Goal: Transaction & Acquisition: Purchase product/service

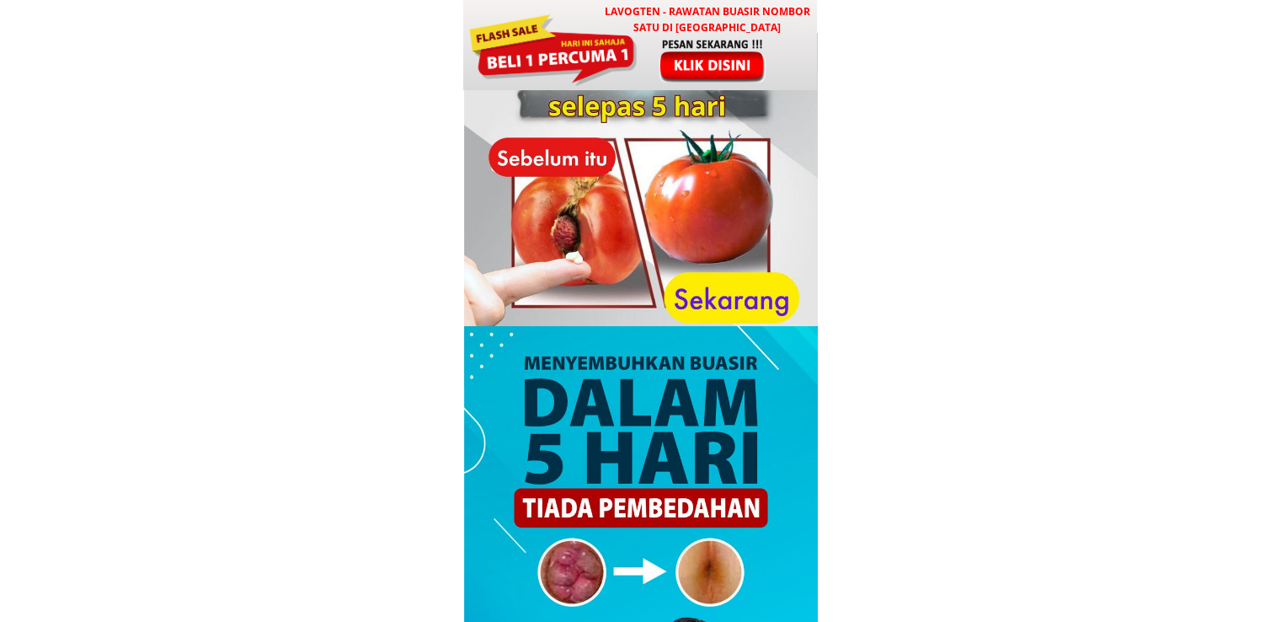
click at [613, 78] on div at bounding box center [553, 48] width 170 height 76
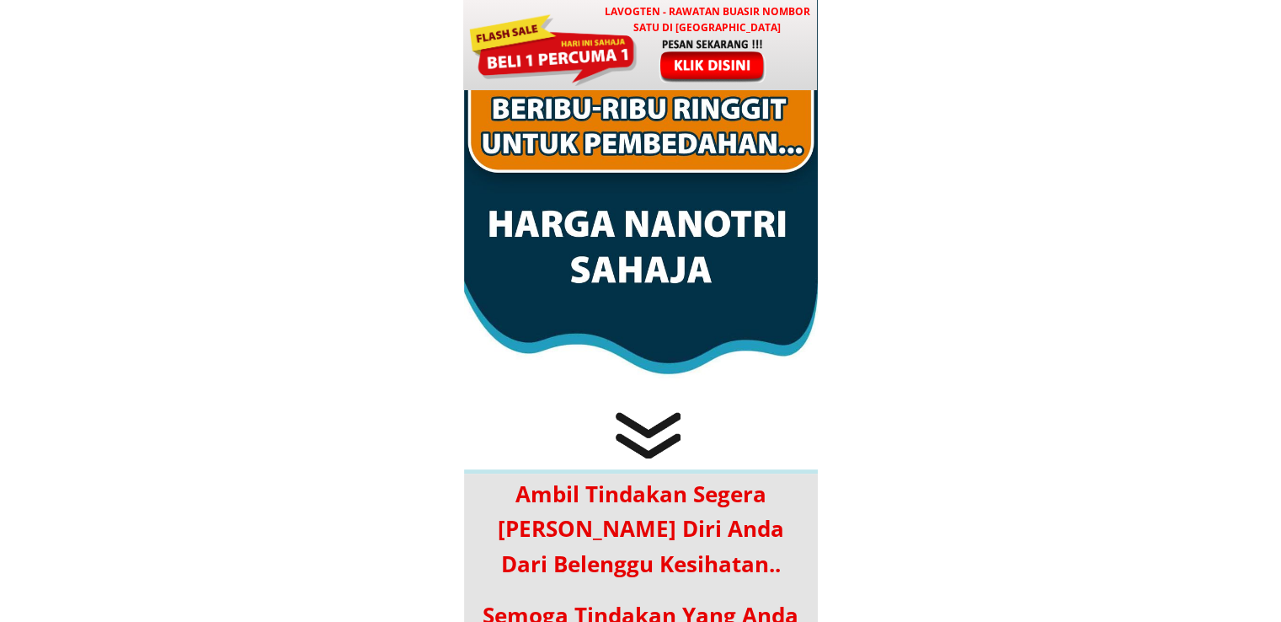
scroll to position [8123, 0]
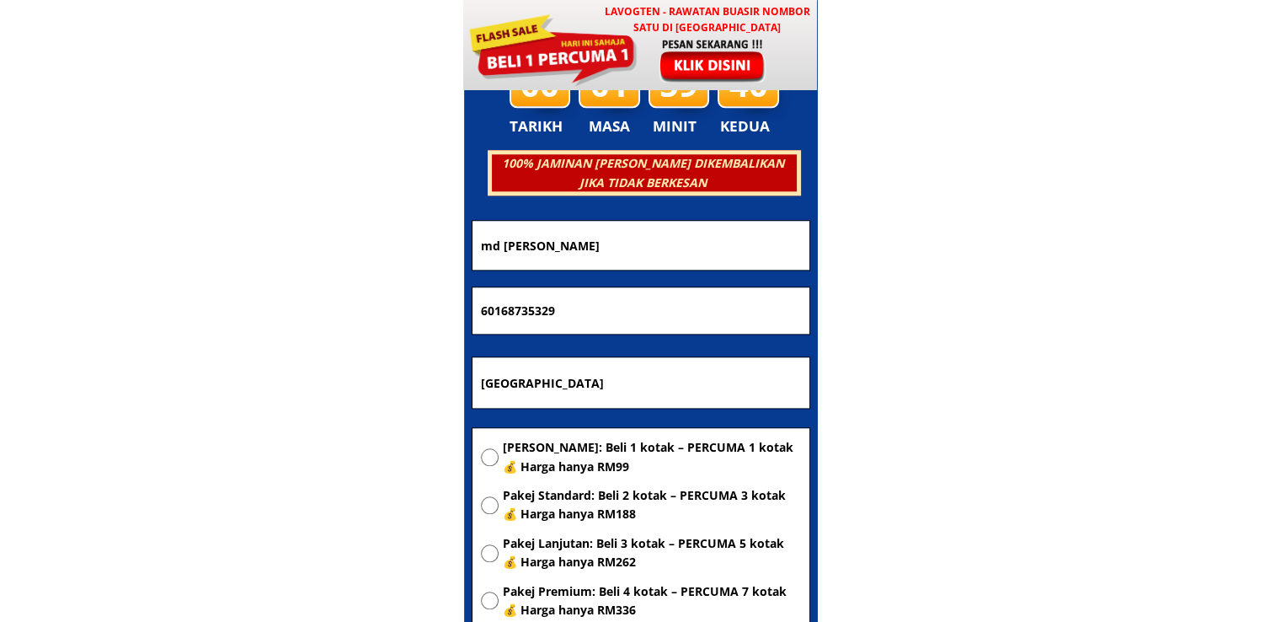
drag, startPoint x: 623, startPoint y: 379, endPoint x: 205, endPoint y: 381, distance: 418.7
click at [206, 381] on body "LAVOGTEN - Rawatan Buasir Nombor Satu di [GEOGRAPHIC_DATA] Dengarkan pengalaman…" at bounding box center [640, 483] width 1281 height 17213
paste input "JB 8292, [STREET_ADDRESS]"
type input "JB 8292, [STREET_ADDRESS]"
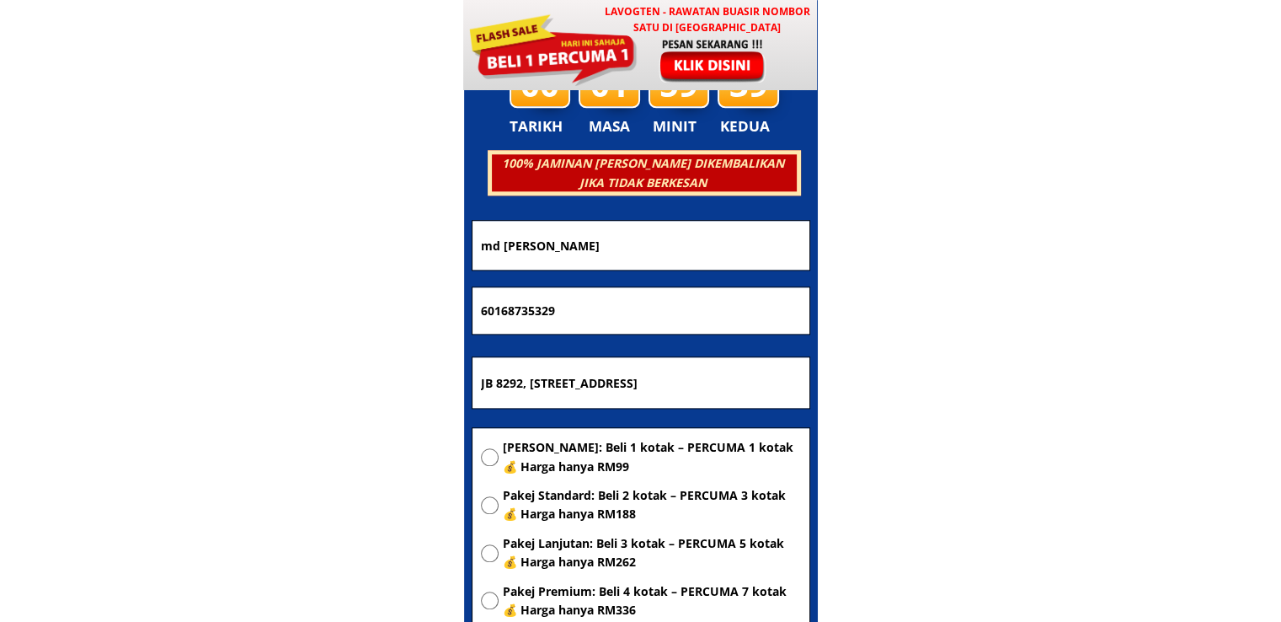
scroll to position [0, 0]
drag, startPoint x: 575, startPoint y: 311, endPoint x: 205, endPoint y: 309, distance: 369.9
click at [205, 309] on body "LAVOGTEN - Rawatan Buasir Nombor Satu di [GEOGRAPHIC_DATA] Dengarkan pengalaman…" at bounding box center [640, 483] width 1281 height 17213
paste input "019-632 0597"
click at [505, 311] on input "019-632 0597" at bounding box center [641, 310] width 329 height 47
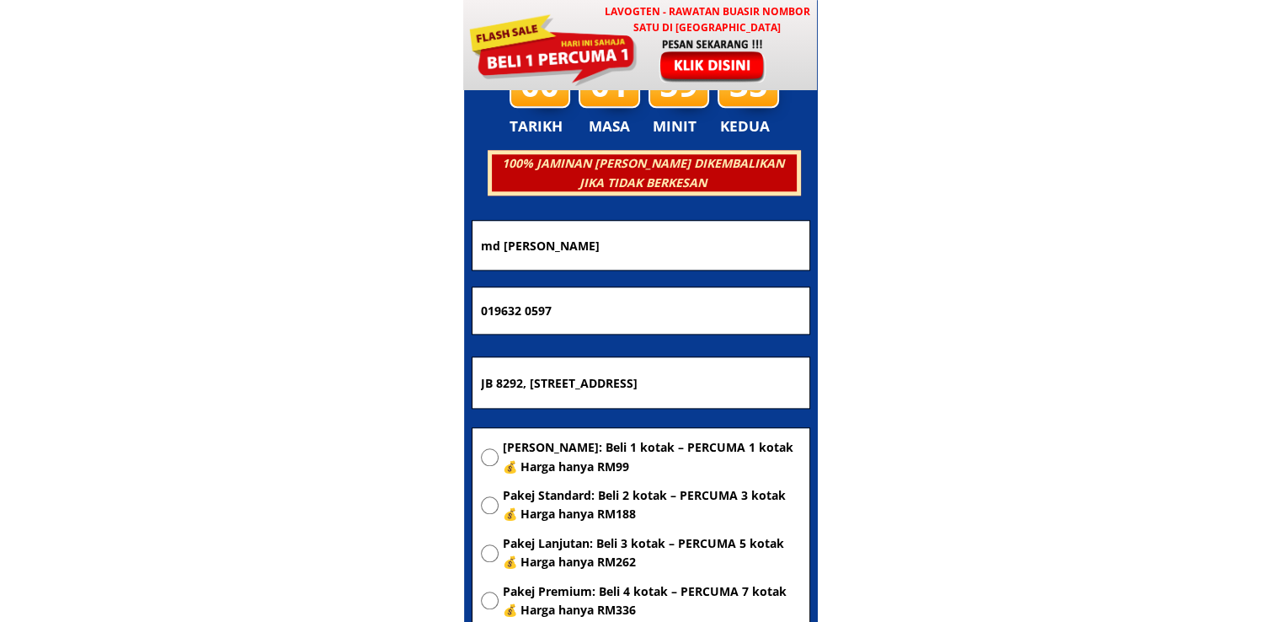
click at [524, 314] on input "019632 0597" at bounding box center [641, 310] width 329 height 47
type input "0196320597"
drag, startPoint x: 533, startPoint y: 242, endPoint x: 212, endPoint y: 243, distance: 321.0
click at [216, 243] on body "LAVOGTEN - Rawatan Buasir Nombor Satu di [GEOGRAPHIC_DATA] Dengarkan pengalaman…" at bounding box center [640, 483] width 1281 height 17213
paste input "[PERSON_NAME]"
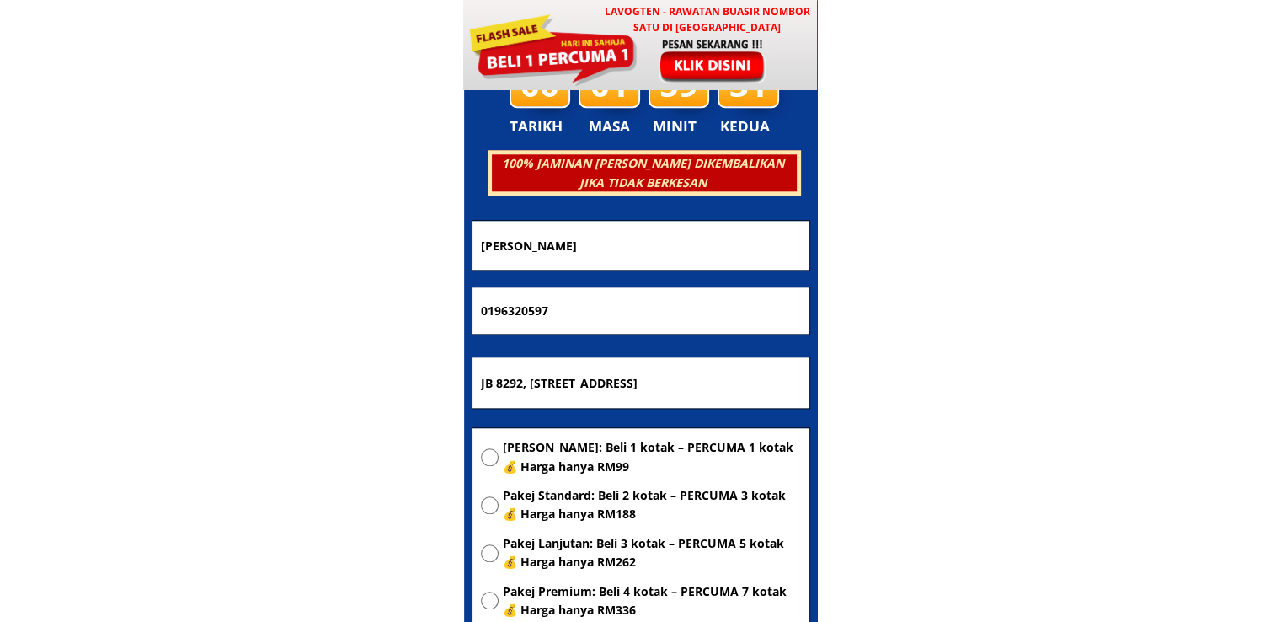
type input "[PERSON_NAME]"
click at [570, 473] on span "[PERSON_NAME]: Beli 1 kotak – PERCUMA 1 kotak 💰 Harga hanya RM99" at bounding box center [652, 457] width 298 height 38
radio input "true"
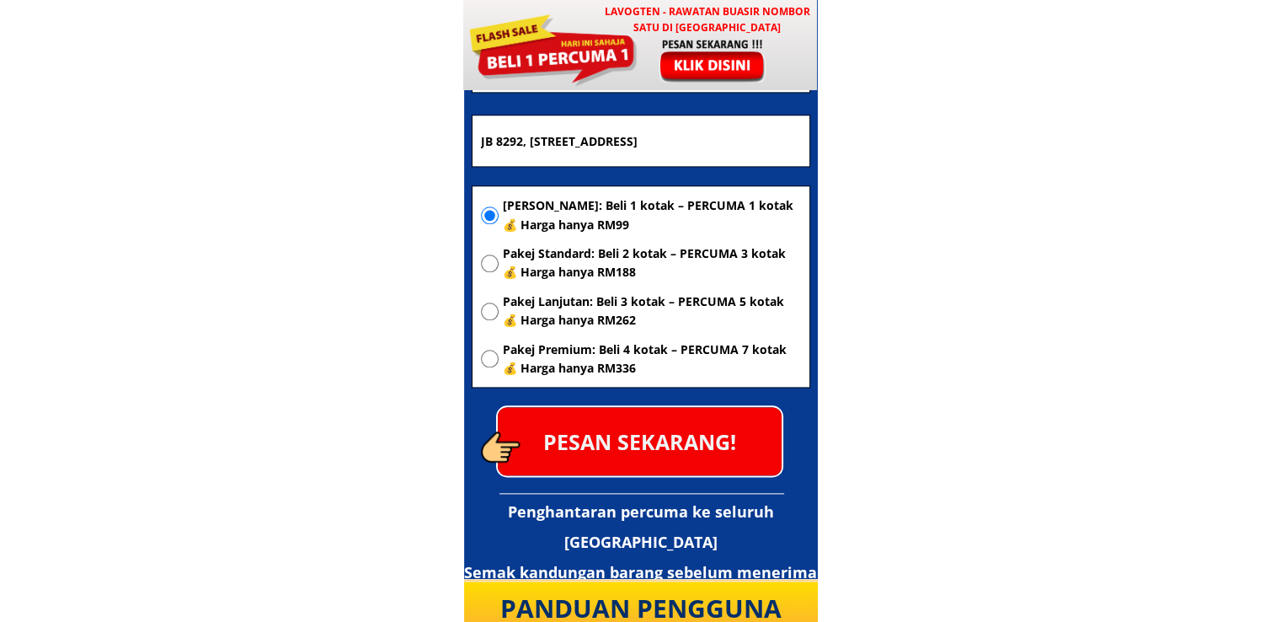
scroll to position [8376, 0]
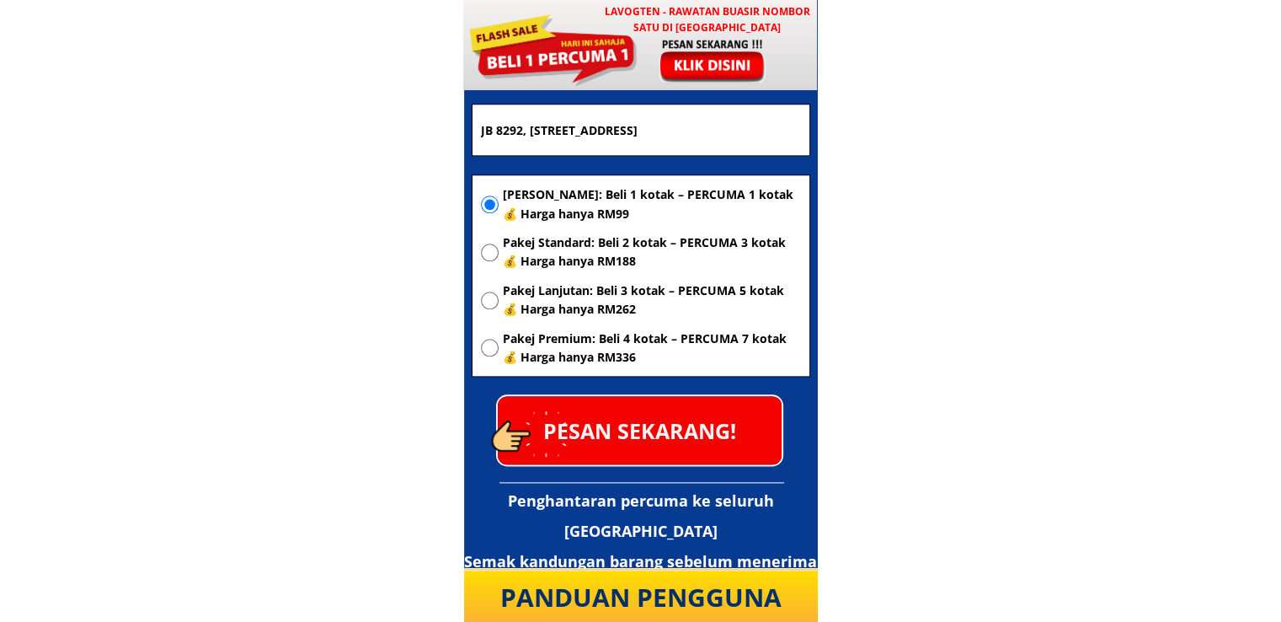
click at [687, 427] on p "PESAN SEKARANG!" at bounding box center [640, 430] width 284 height 68
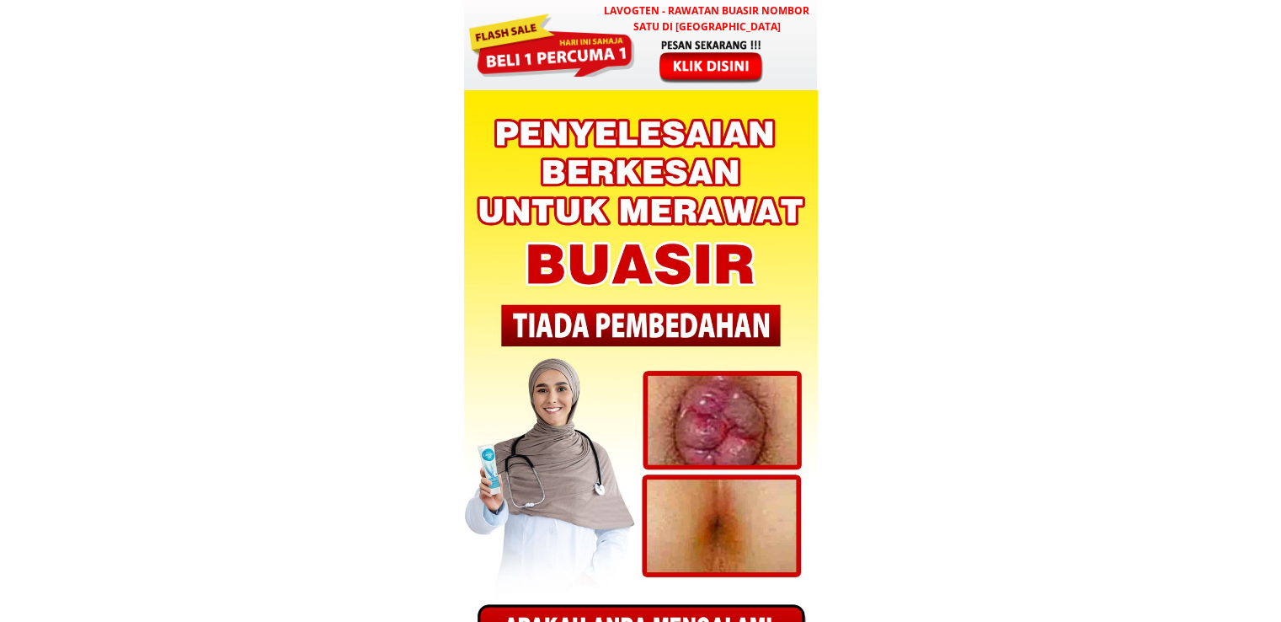
click at [728, 18] on h3 "LAVOGTEN - Rawatan Buasir Nombor Satu di [GEOGRAPHIC_DATA]" at bounding box center [706, 19] width 221 height 32
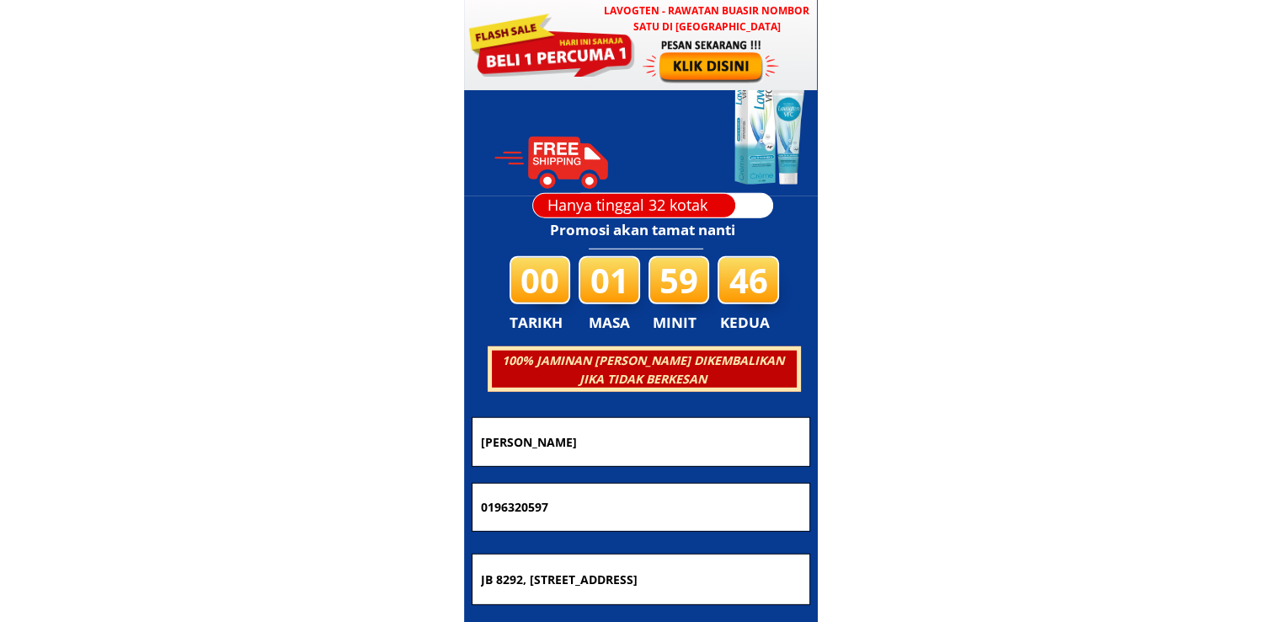
scroll to position [4790, 0]
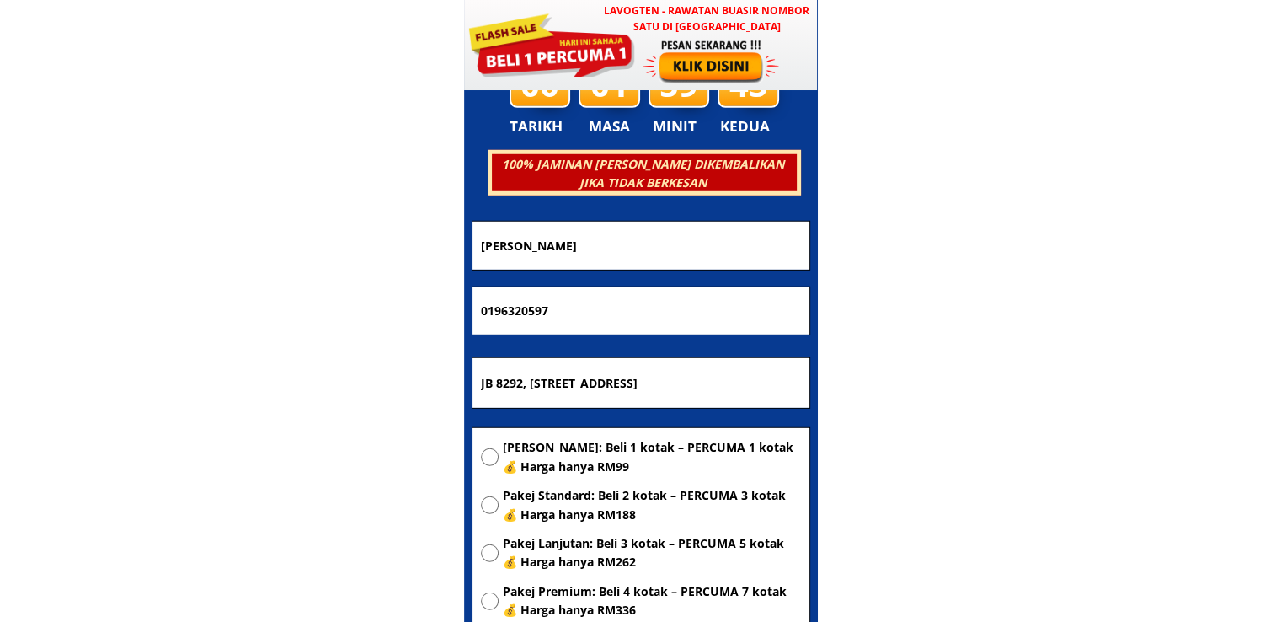
click at [650, 380] on input "JB 8292, [STREET_ADDRESS]" at bounding box center [641, 383] width 329 height 51
paste input "Kuala Lumpur"
type input "Kuala Lumpur"
drag, startPoint x: 596, startPoint y: 311, endPoint x: 286, endPoint y: 292, distance: 310.6
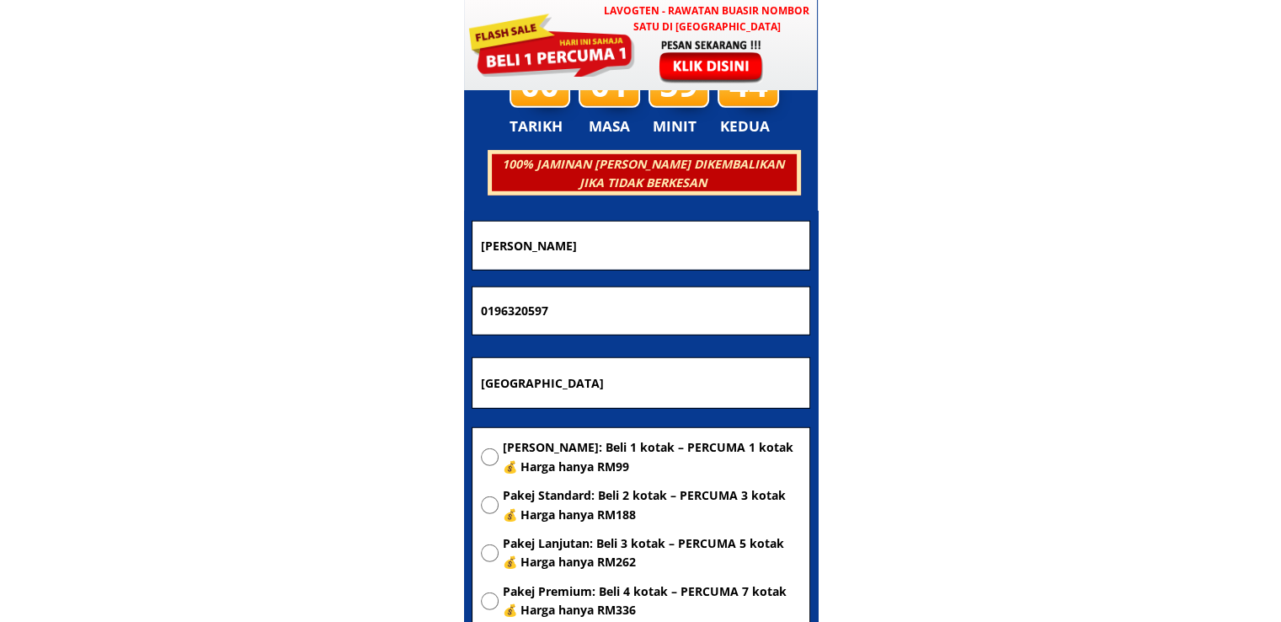
paste input "137605548"
type input "01137605548"
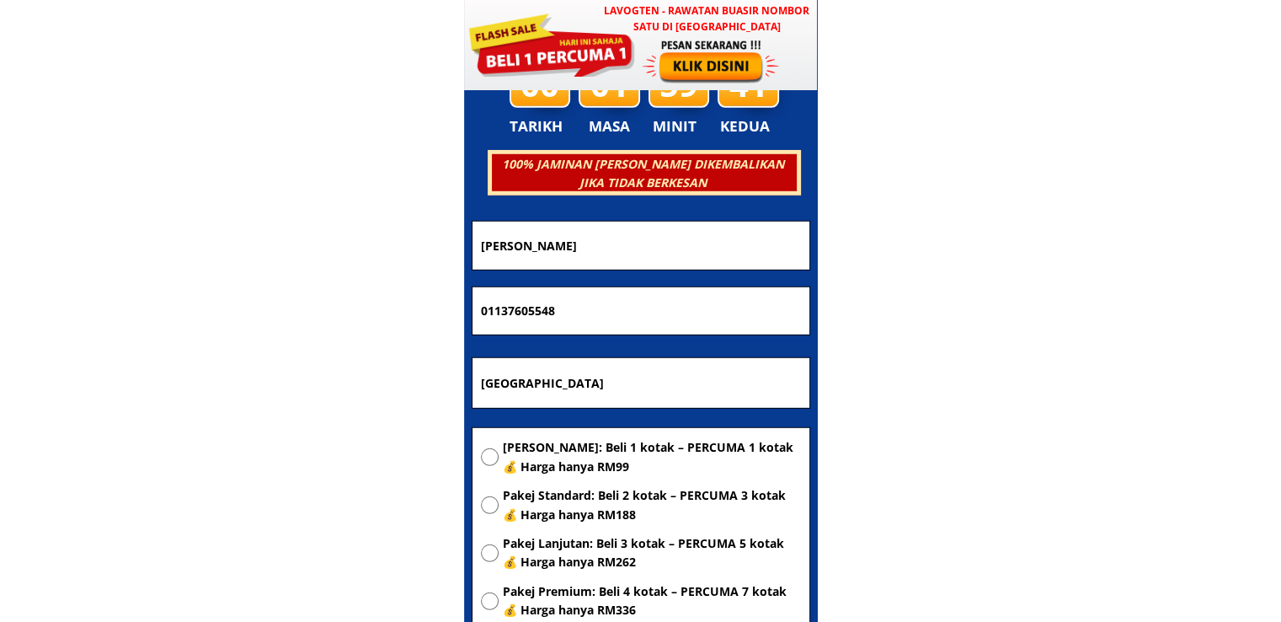
drag, startPoint x: 633, startPoint y: 237, endPoint x: 308, endPoint y: 240, distance: 325.2
paste input "NURUL SHAHIRAH BINTI WAHAB"
type input "NURUL SHAHIRAH BINTI WAHAB"
click at [603, 443] on span "[PERSON_NAME]: Beli 1 kotak – PERCUMA 1 kotak 💰 Harga hanya RM99" at bounding box center [652, 457] width 298 height 38
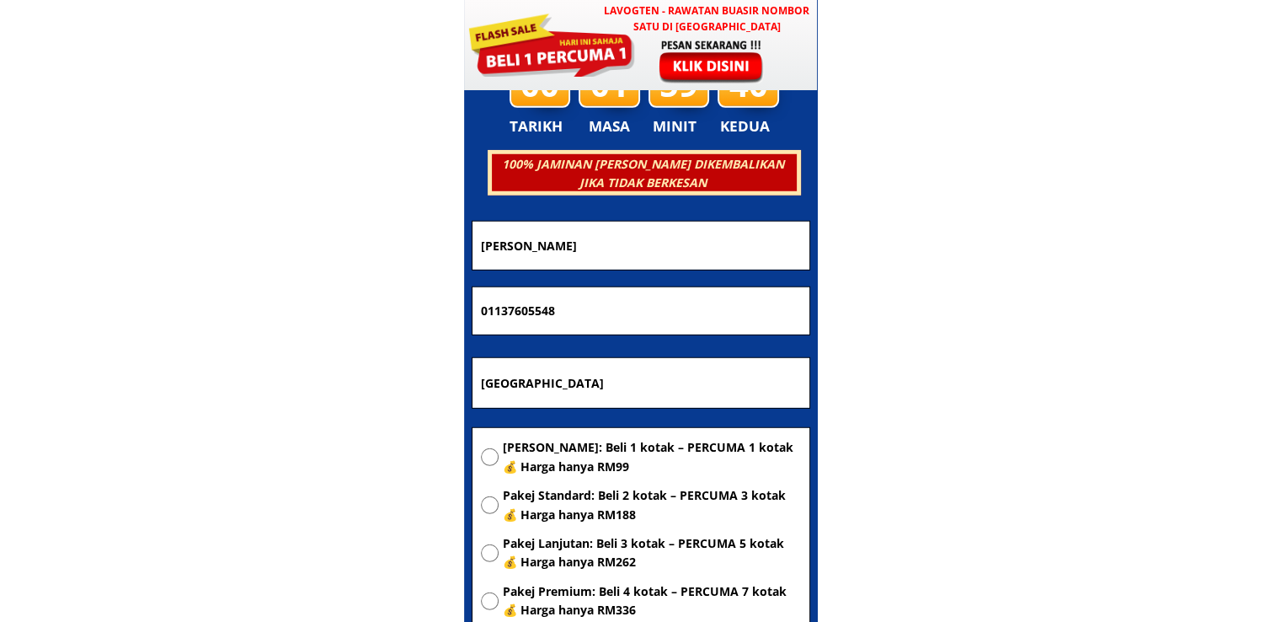
radio input "true"
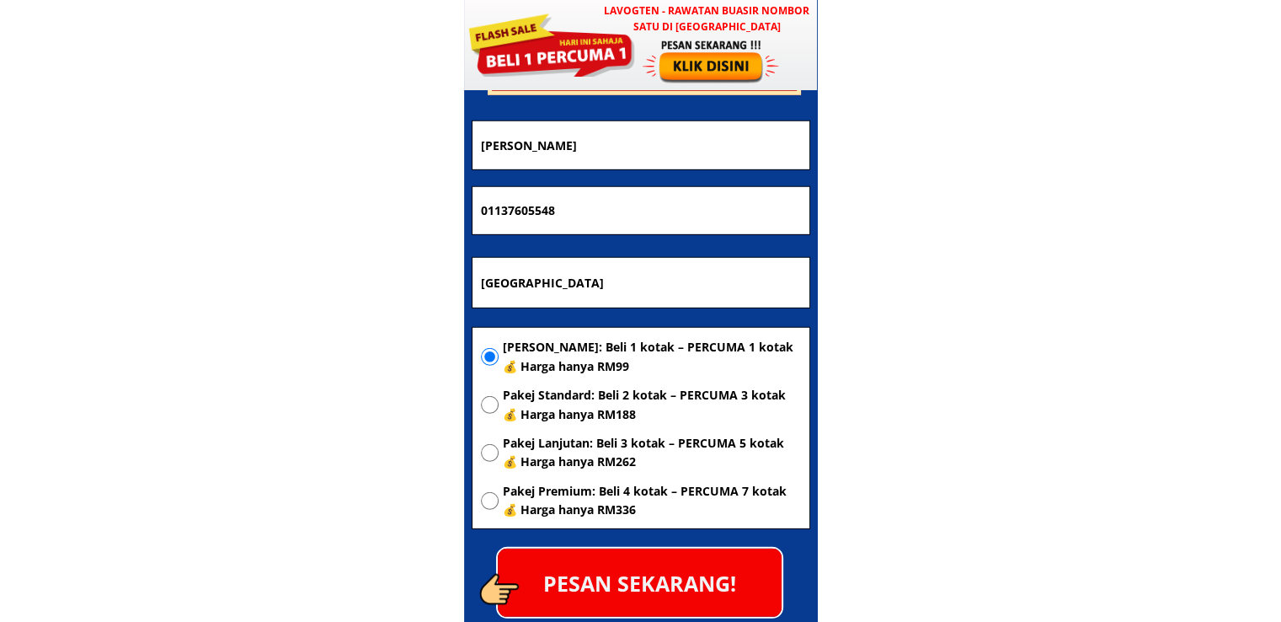
scroll to position [5042, 0]
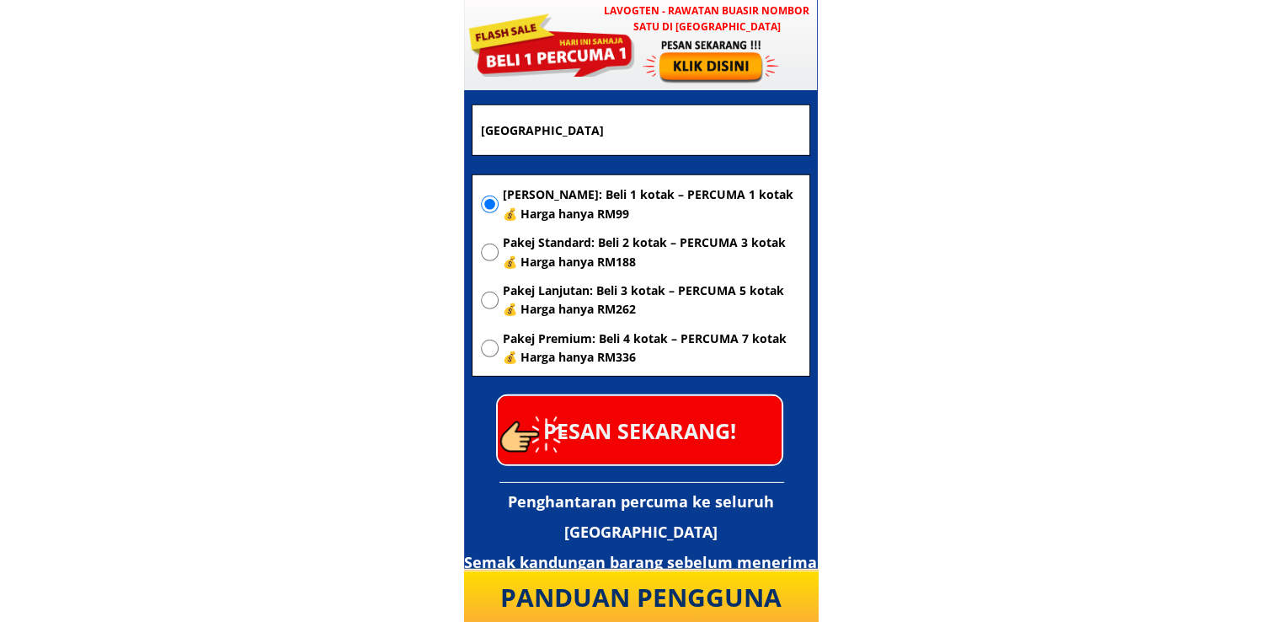
click at [664, 432] on p "PESAN SEKARANG!" at bounding box center [640, 430] width 284 height 68
